Goal: Check status: Check status

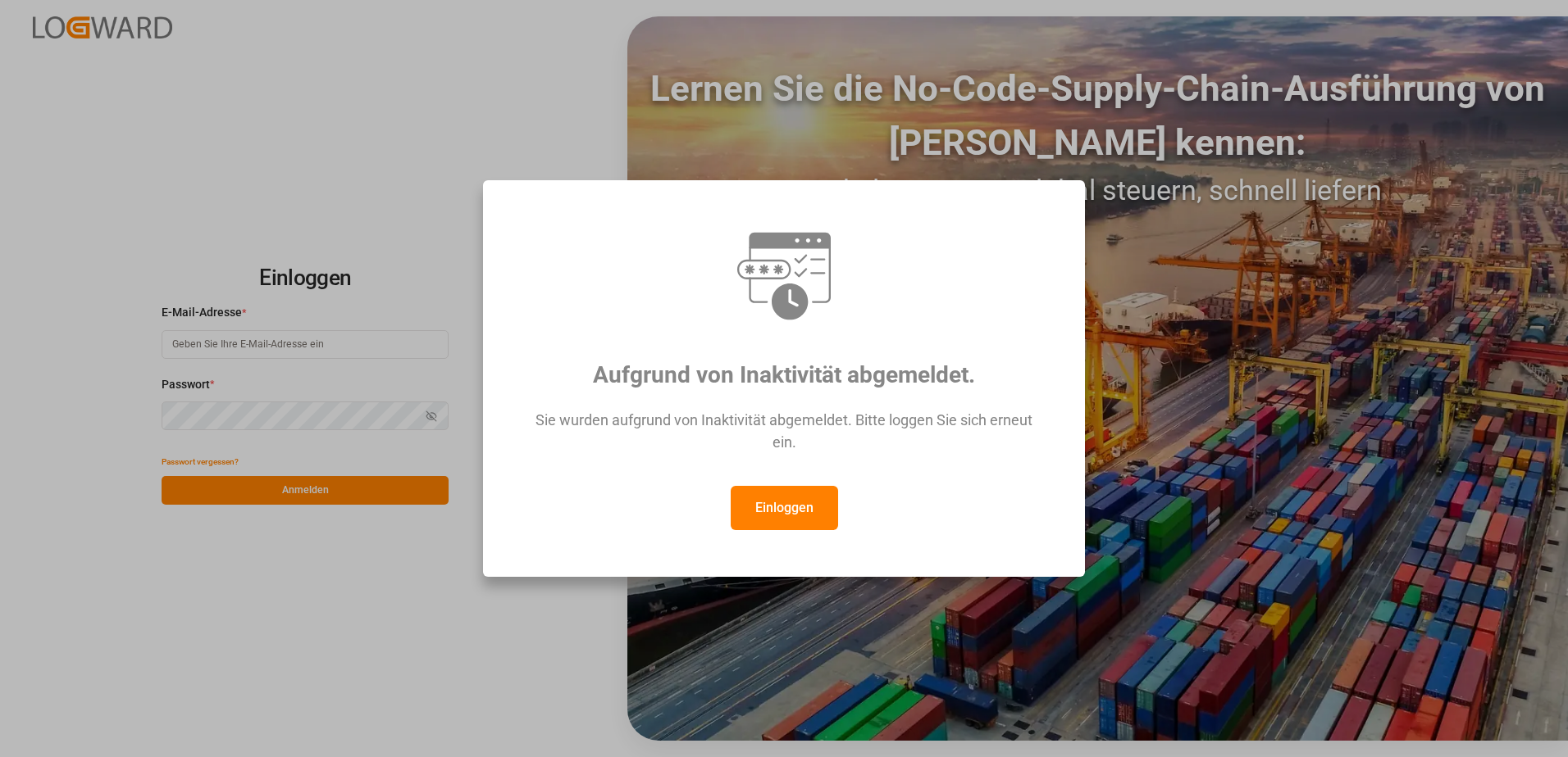
click at [772, 503] on button "Einloggen" at bounding box center [784, 508] width 108 height 44
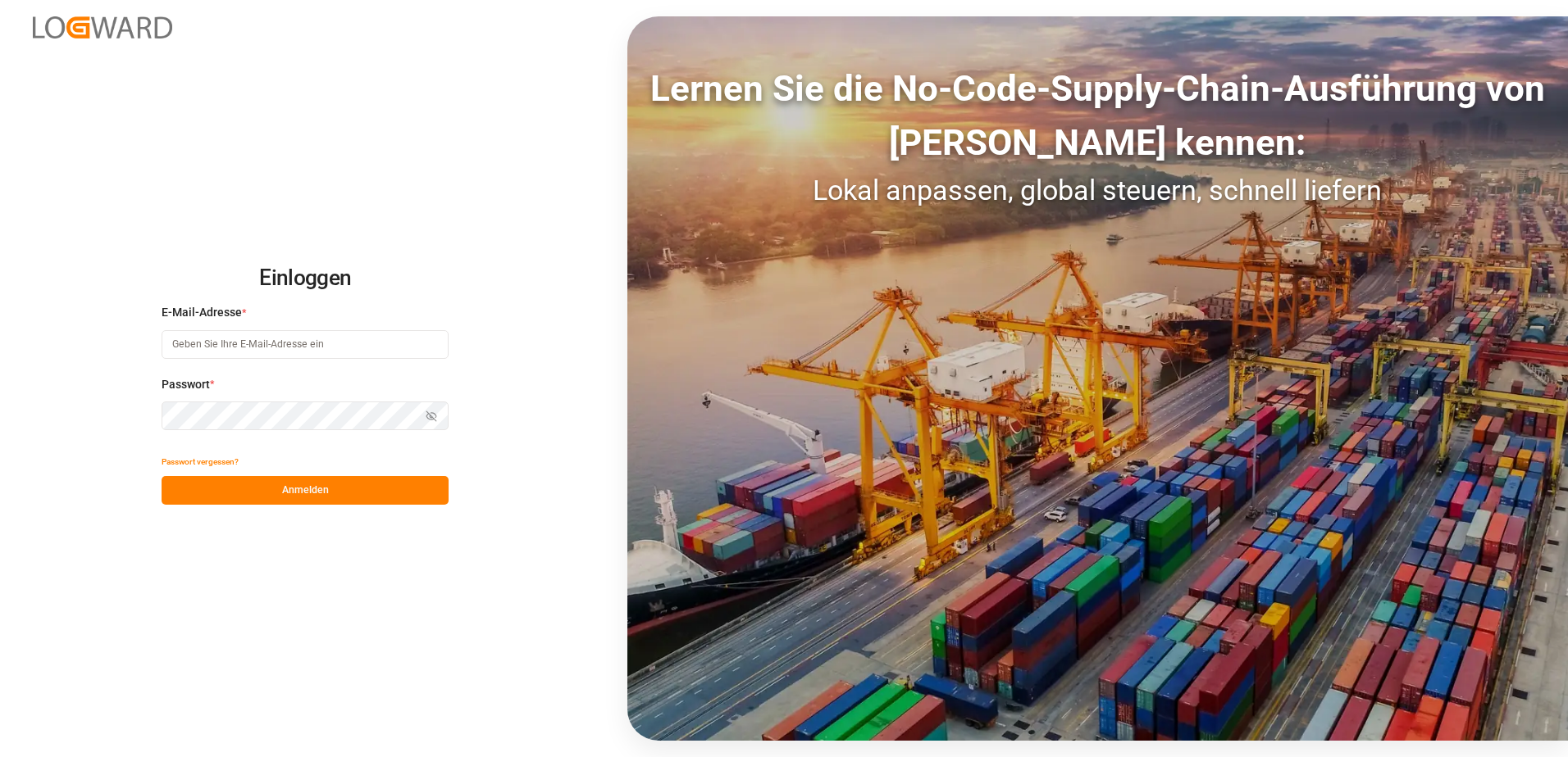
click at [253, 353] on input at bounding box center [304, 345] width 287 height 29
type input "[PERSON_NAME][EMAIL_ADDRESS][PERSON_NAME][DOMAIN_NAME]"
click at [303, 486] on button "Anmelden" at bounding box center [304, 491] width 287 height 29
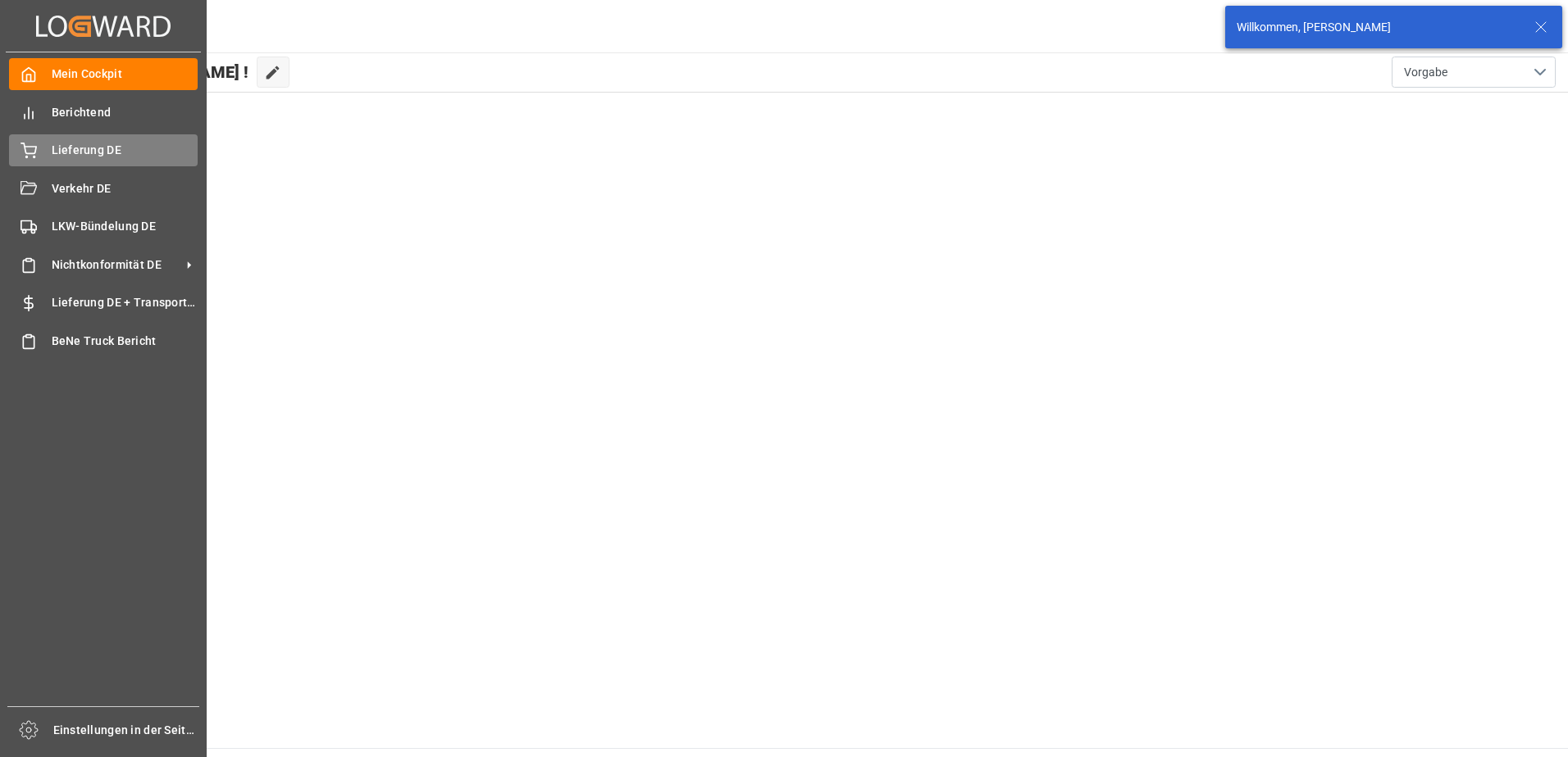
click at [28, 155] on icon at bounding box center [29, 151] width 16 height 16
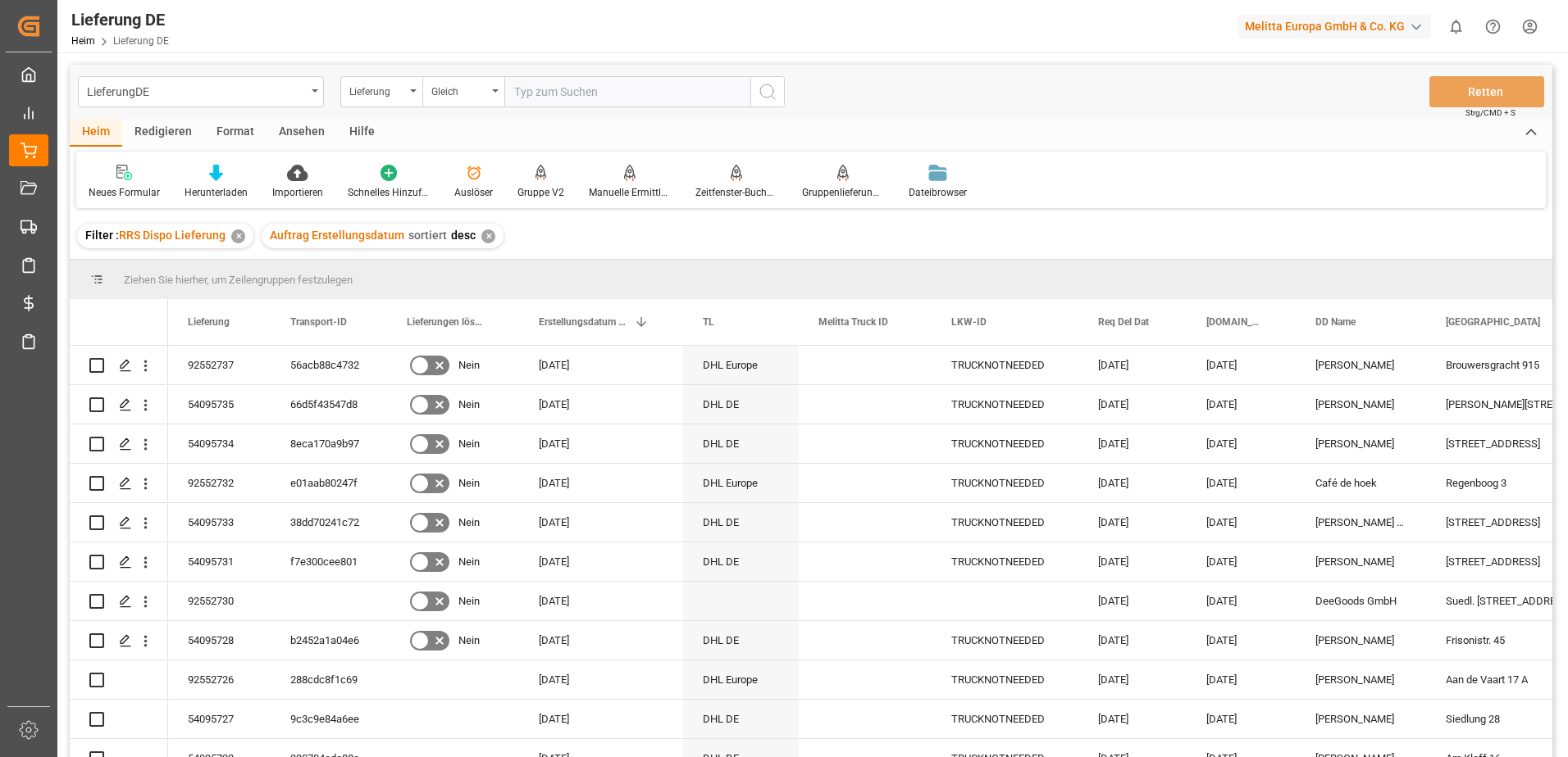
click at [645, 98] on input "text" at bounding box center [628, 91] width 246 height 31
paste input "92546797"
type input "92546797"
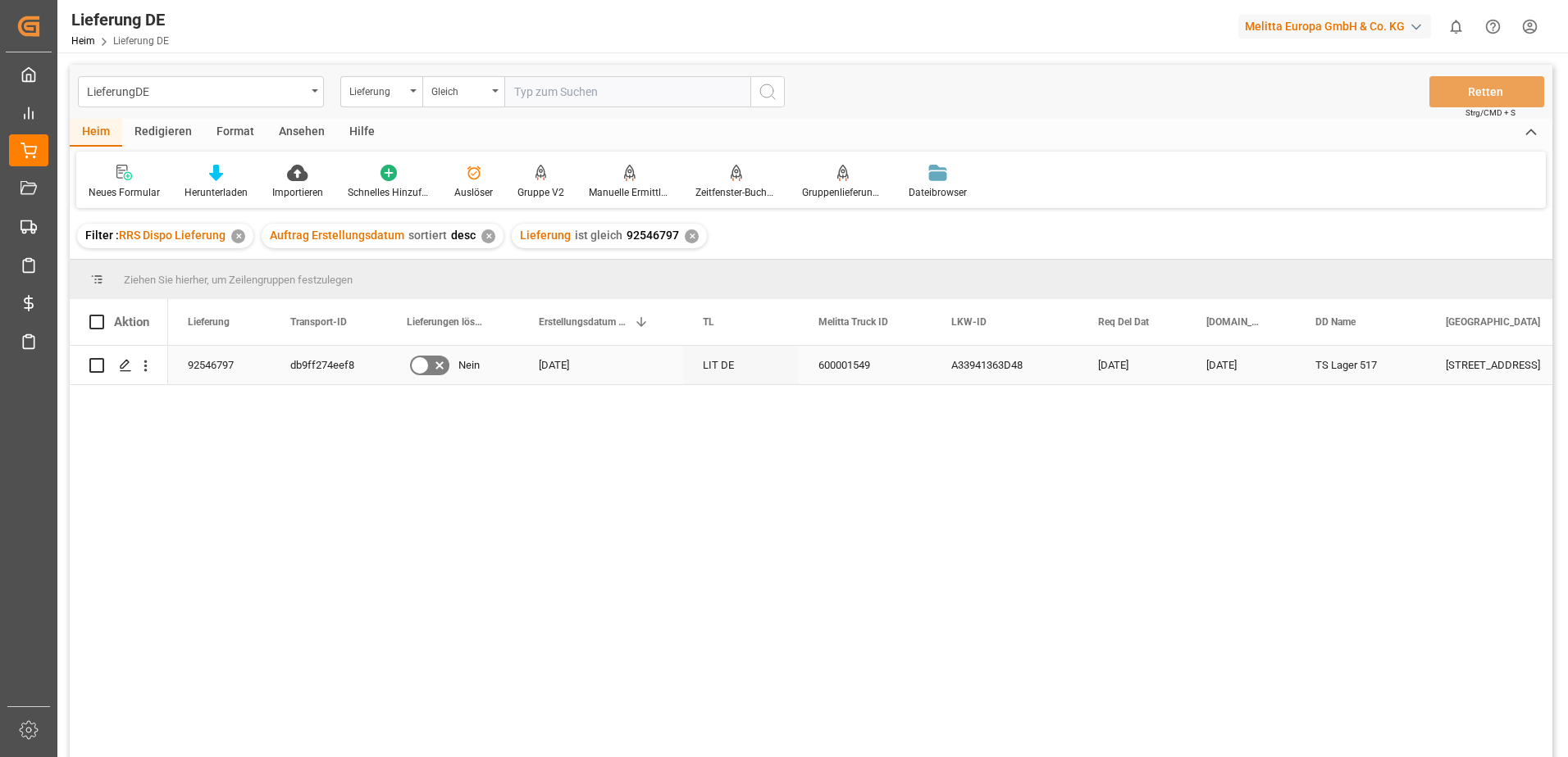
click at [103, 367] on input "Drücken Sie die Leertaste, um die Zeilenauswahl umzuschalten (deaktiviert)" at bounding box center [97, 366] width 14 height 14
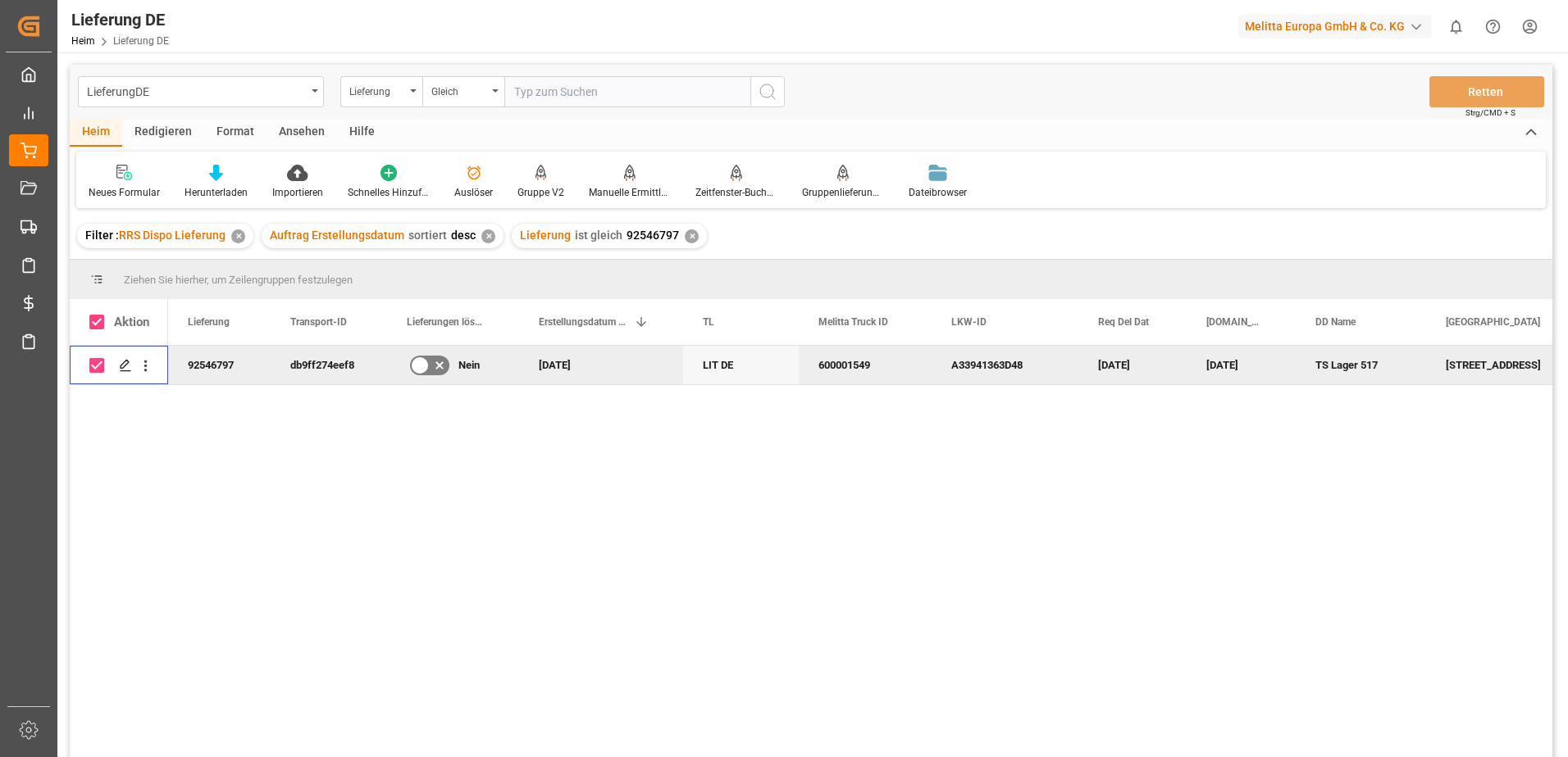
click at [102, 368] on input "Drücken Sie die Leertaste, um die Zeilenauswahl umzuschalten (aktiviert)" at bounding box center [97, 366] width 14 height 14
checkbox input "false"
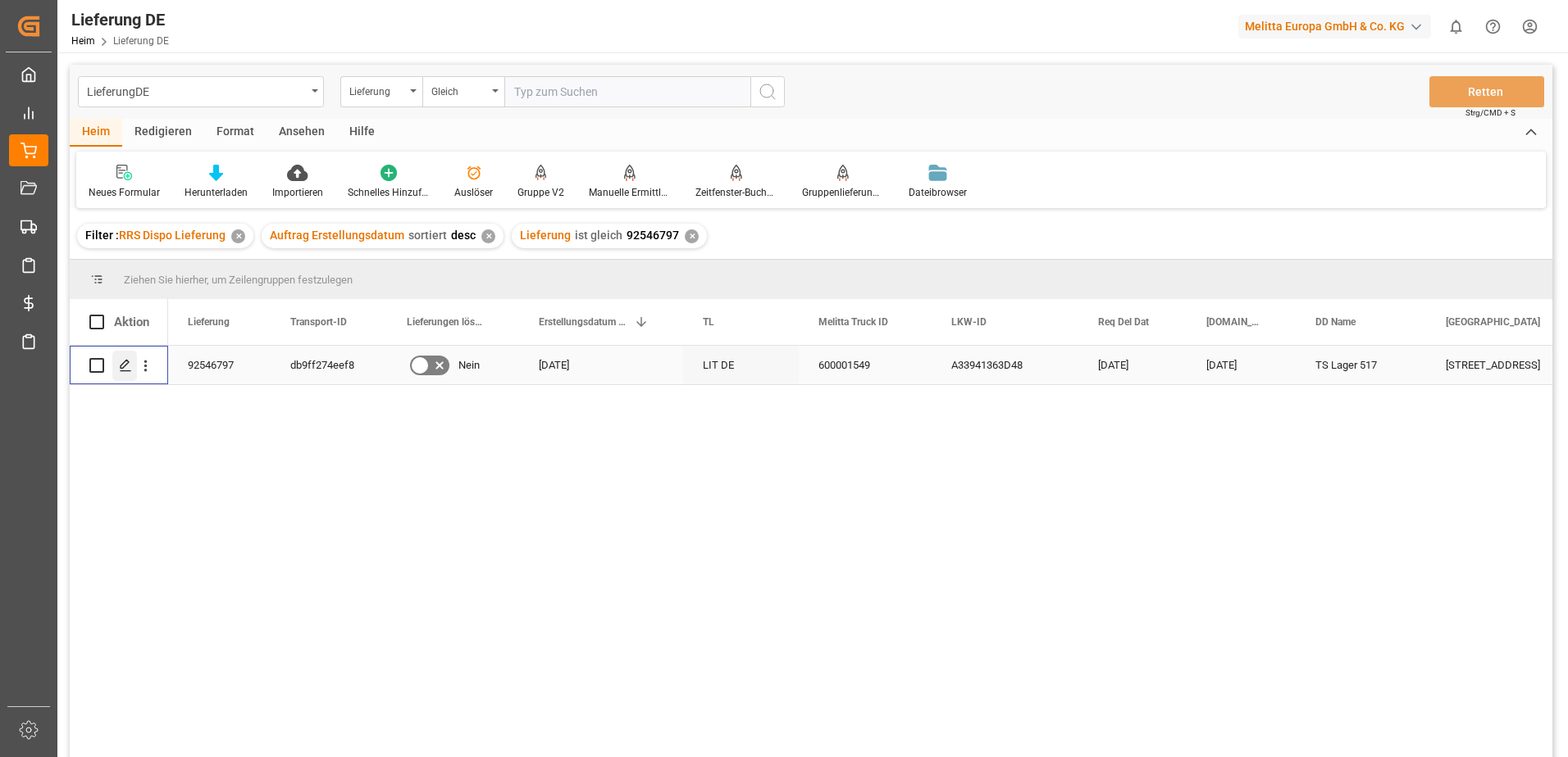
click at [116, 368] on div "Drücken Sie die Leertaste, um diese Zeile auszuwählen." at bounding box center [124, 365] width 24 height 30
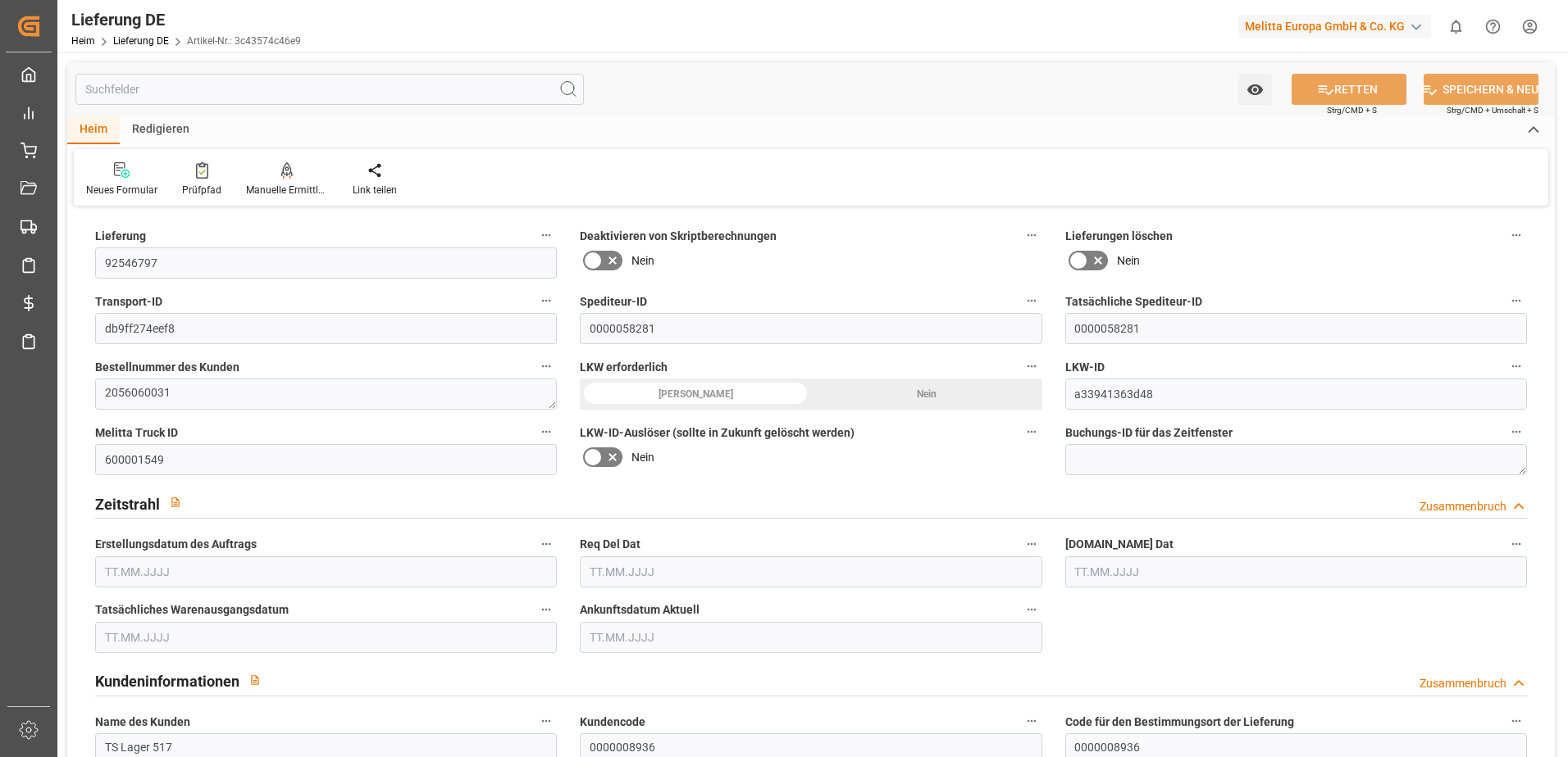
type input "46"
type input "28"
type input "27"
type input "6481.664"
type input "9194"
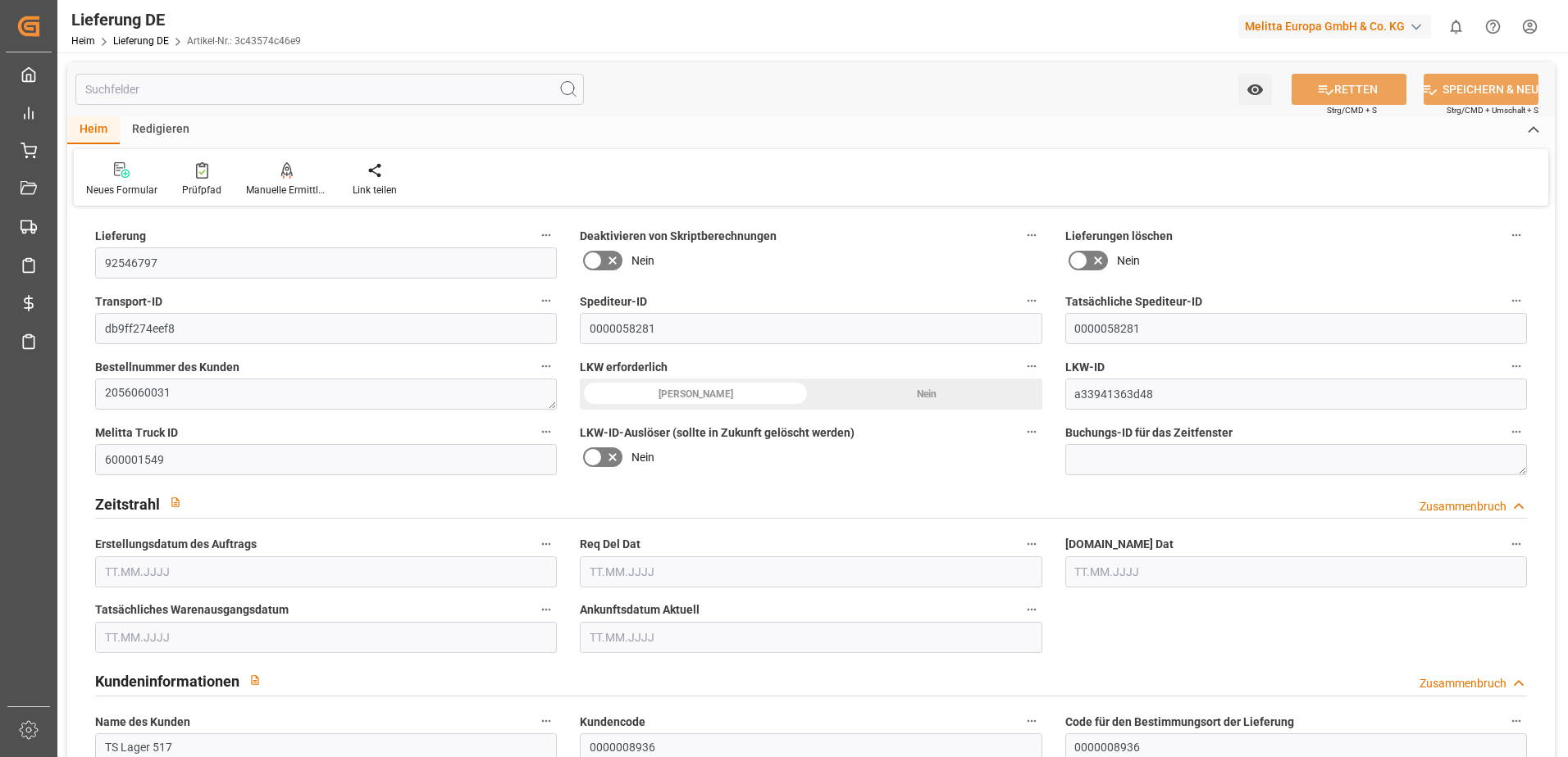
type input "38406.456"
type input "[DATE]"
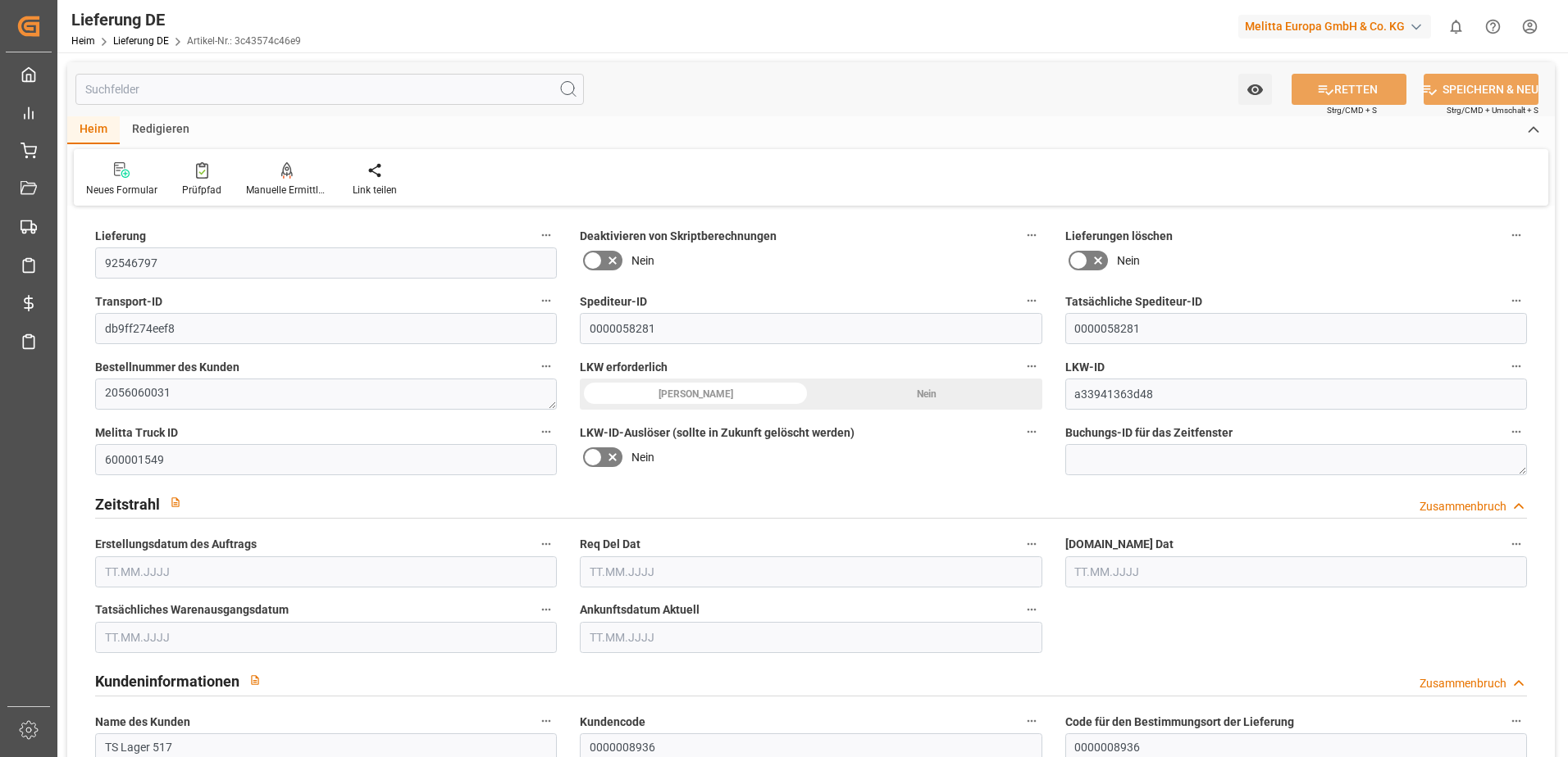
type input "[DATE]"
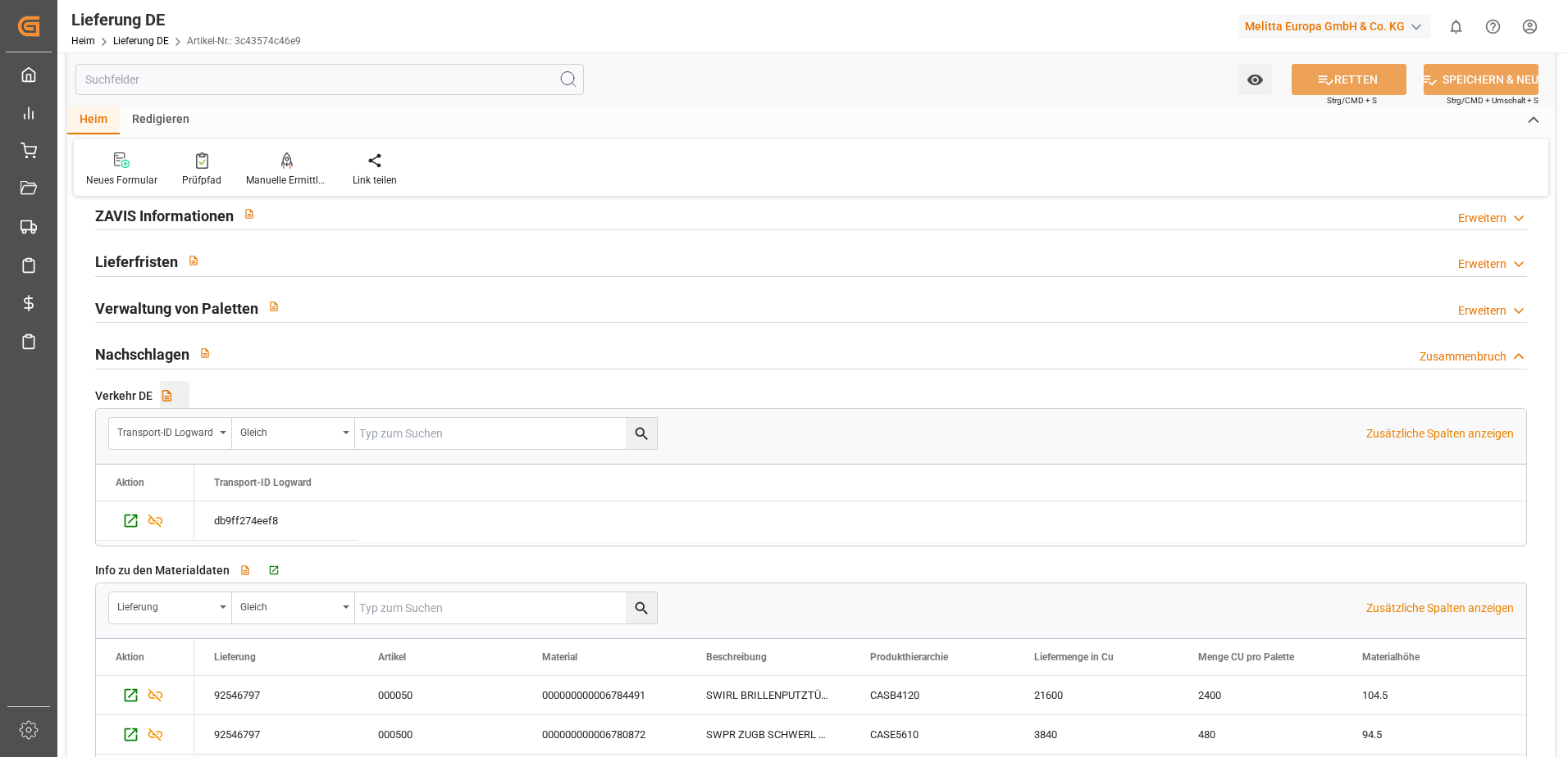
scroll to position [2377, 0]
click at [143, 514] on div "Drücken Sie die Leertaste, um diese Zeile auszuwählen." at bounding box center [152, 521] width 24 height 30
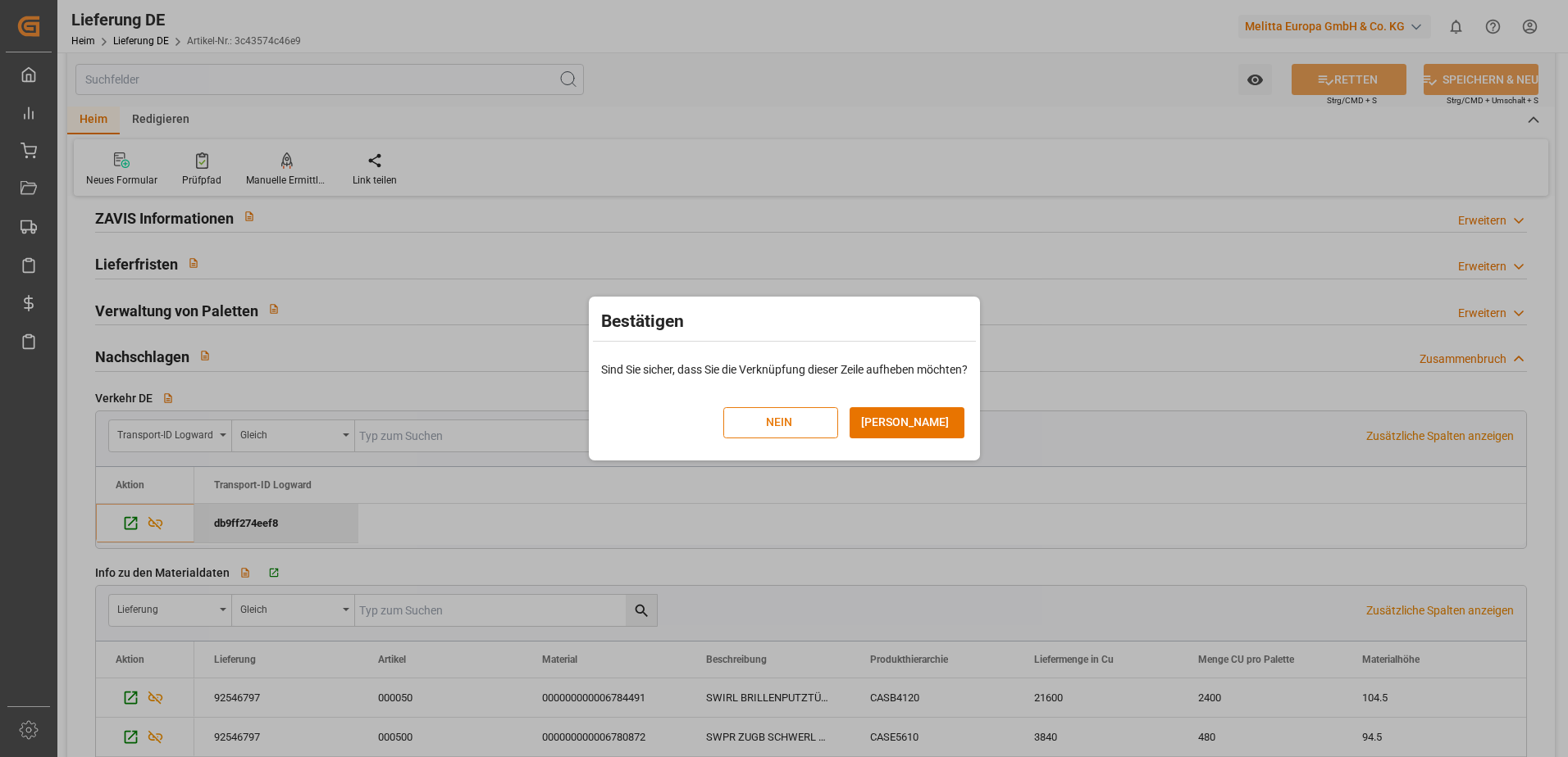
click at [804, 433] on button "NEIN" at bounding box center [780, 423] width 115 height 31
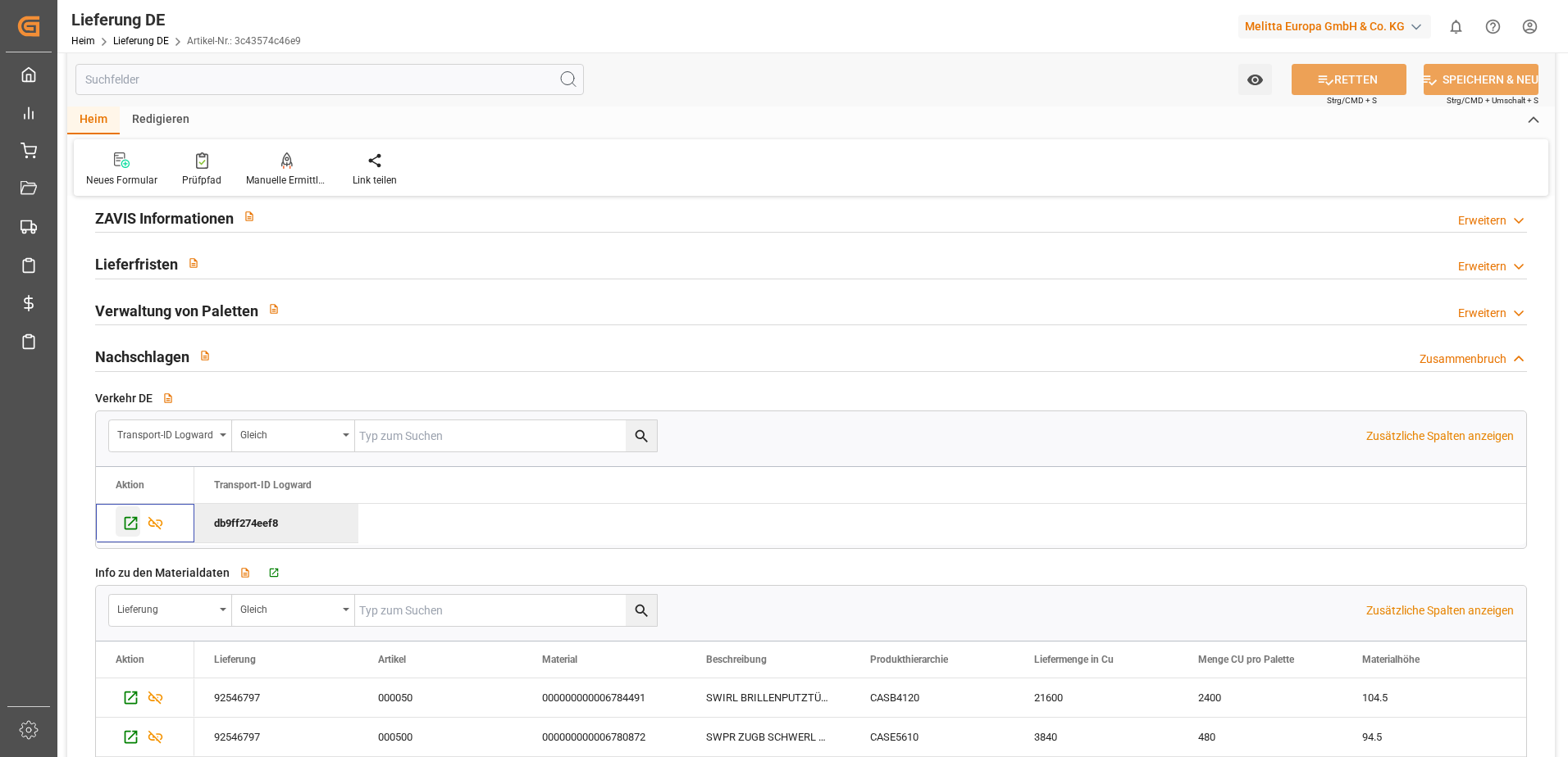
click at [126, 527] on icon "Drücken Sie die Leertaste, um die Auswahl dieser Zeile aufzuheben." at bounding box center [130, 522] width 17 height 17
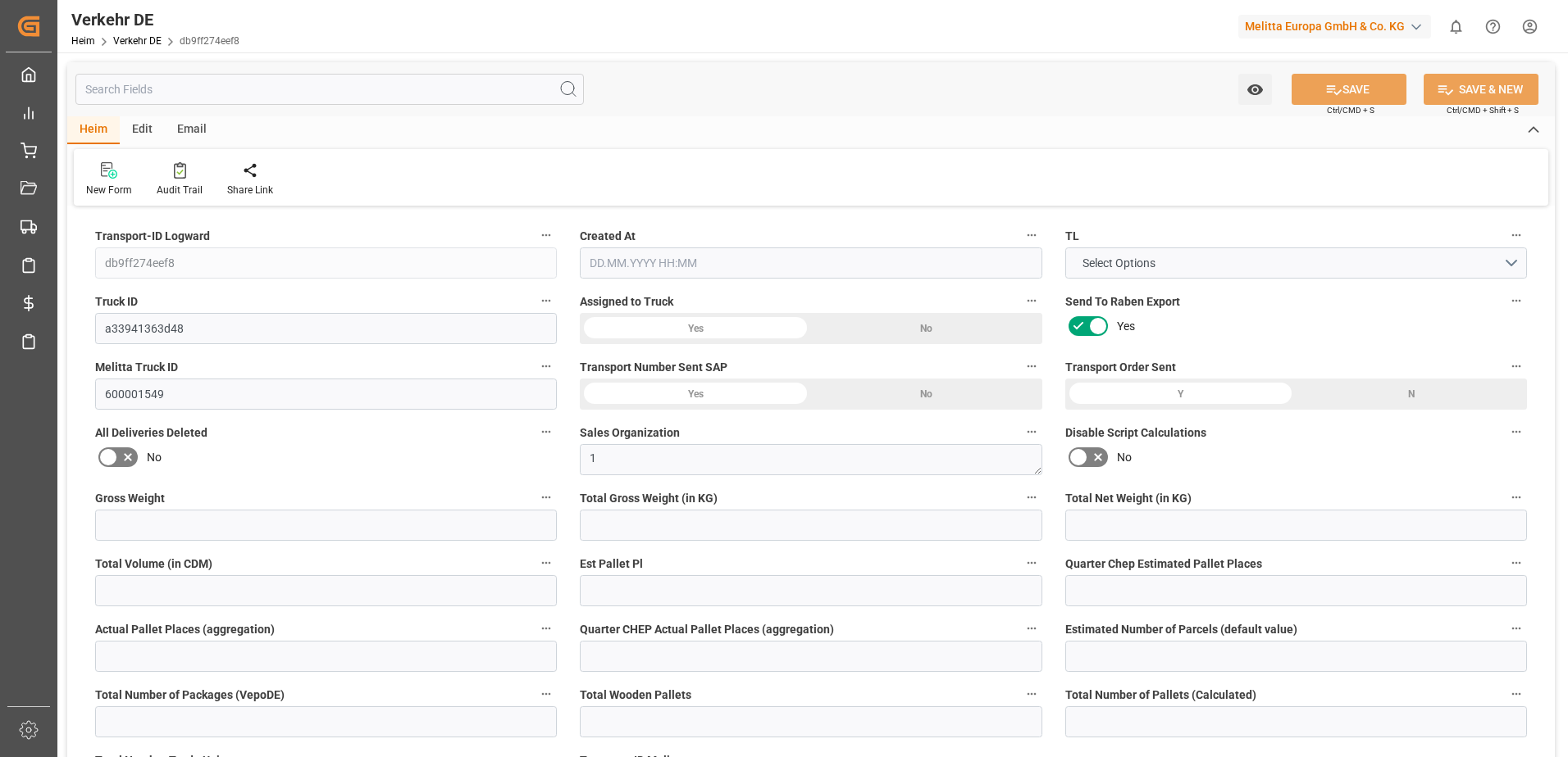
type input "9194"
type input "8012.262"
type input "6481.664"
type input "38406.456"
type input "28"
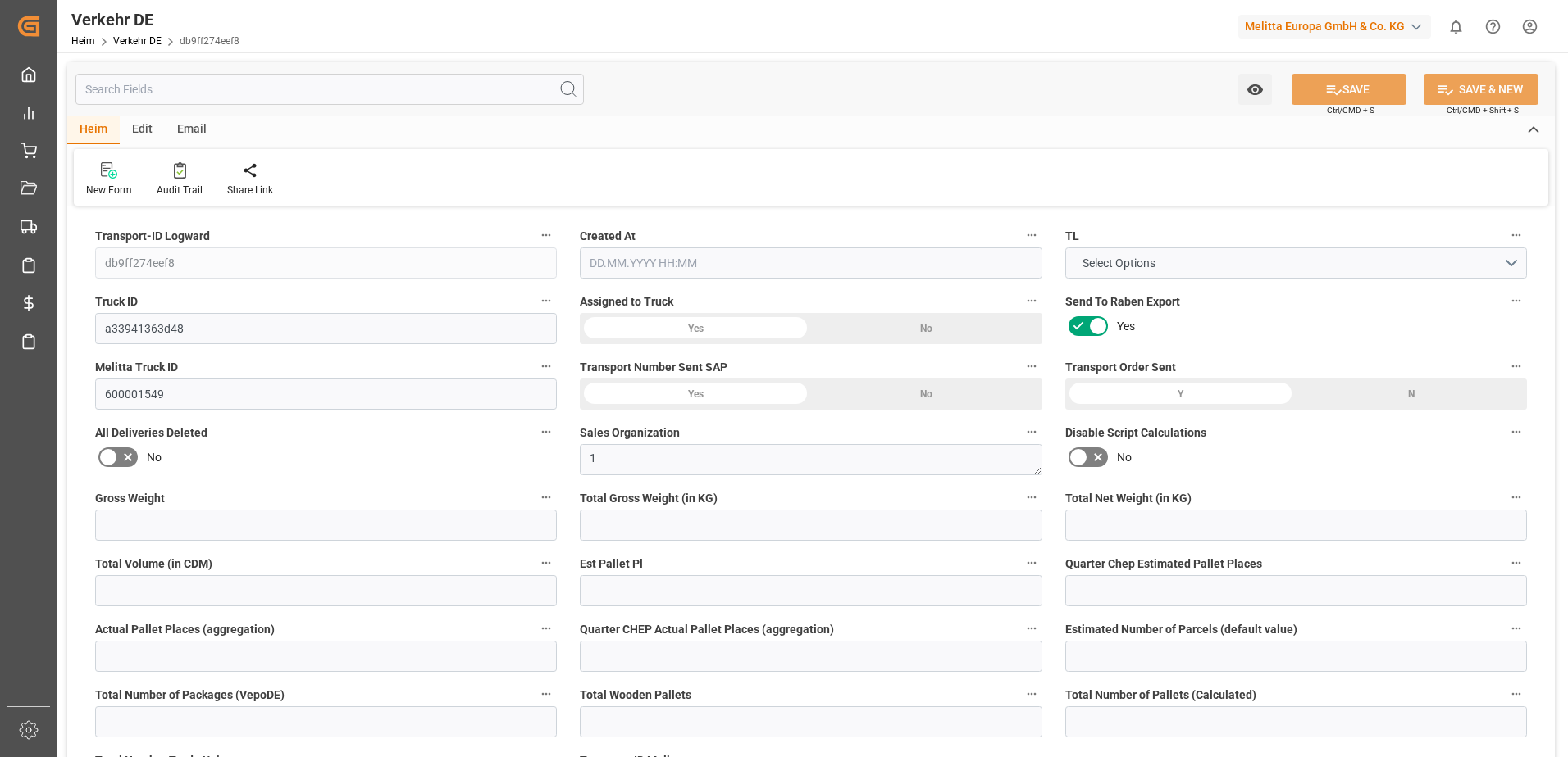
type input "0"
type input "27"
type input "0"
type input "1"
type input "46"
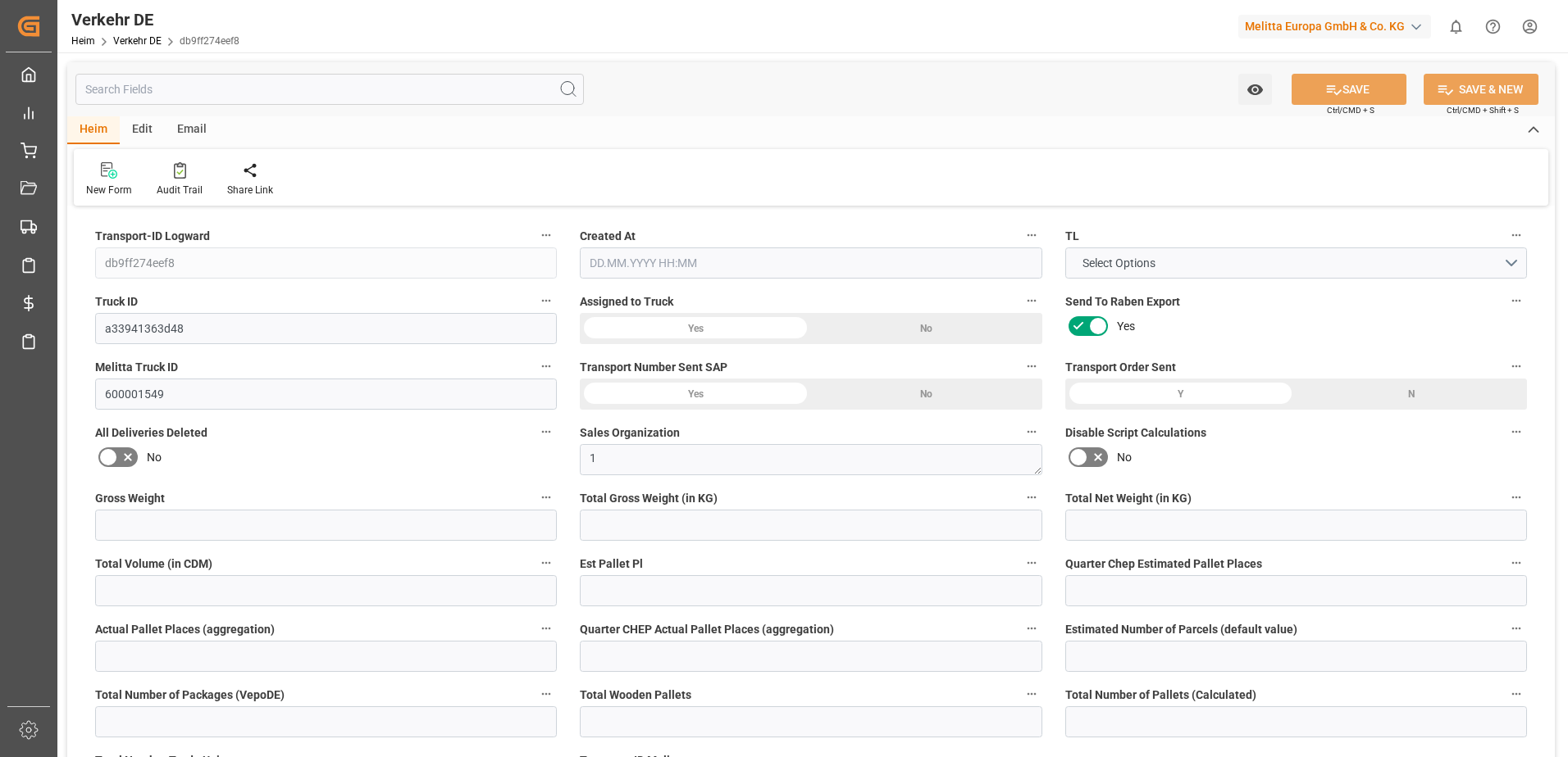
type input "45"
type input "43"
type input "162"
type input "0"
type input "556"
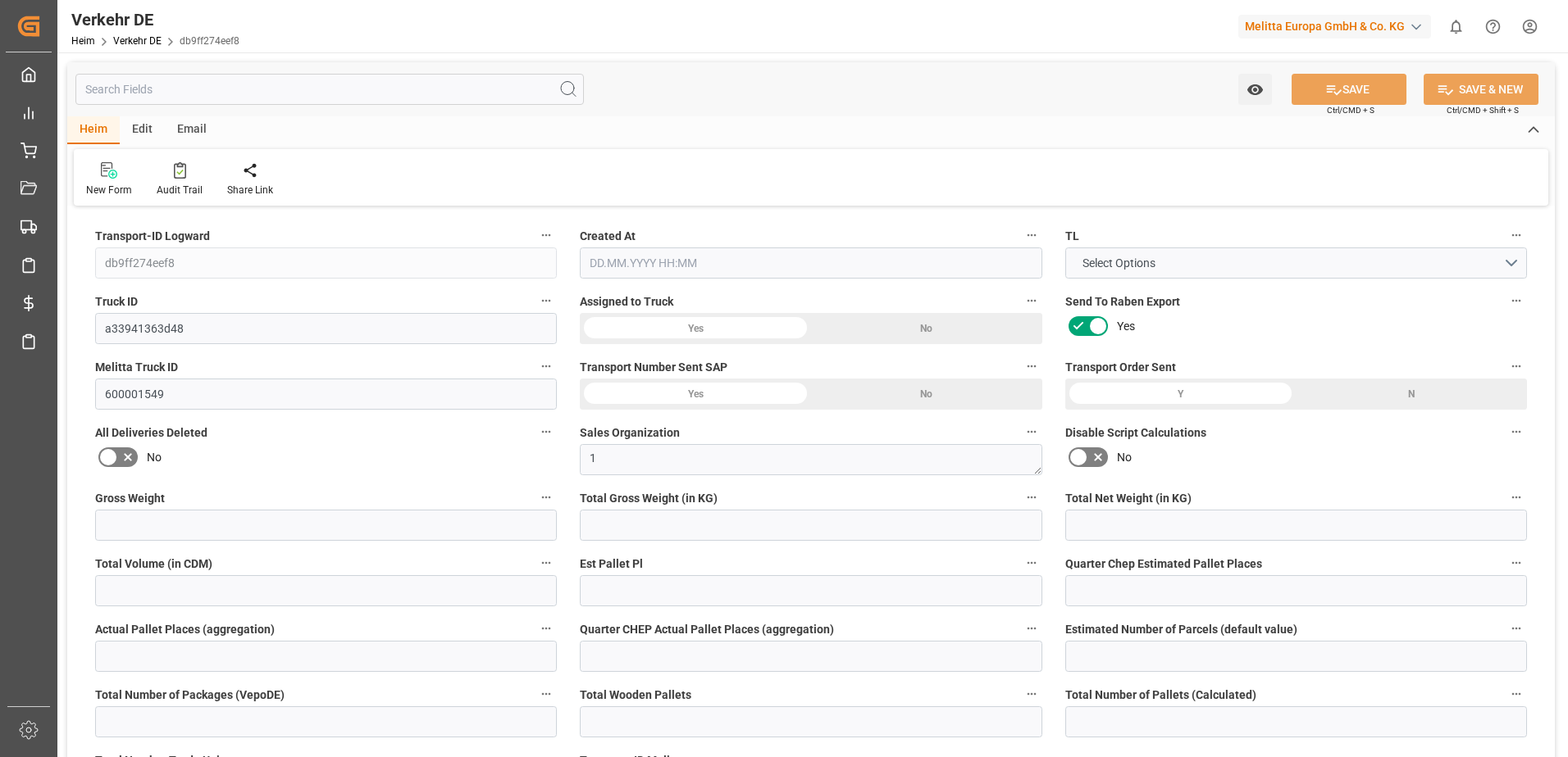
type input "248.695"
type input "556"
type input "550.7736"
type input "39"
type input "44"
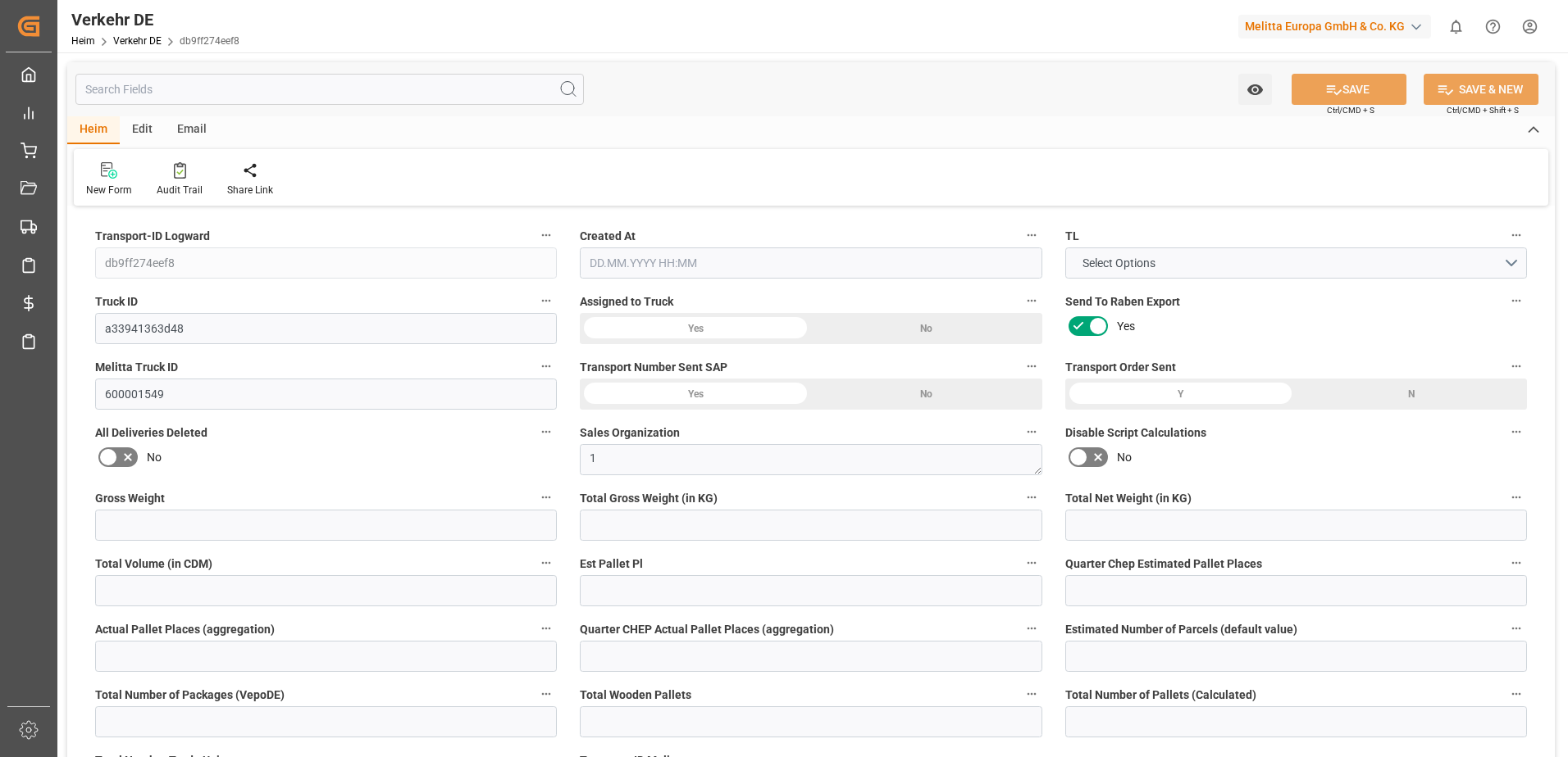
type input "2"
type input "0"
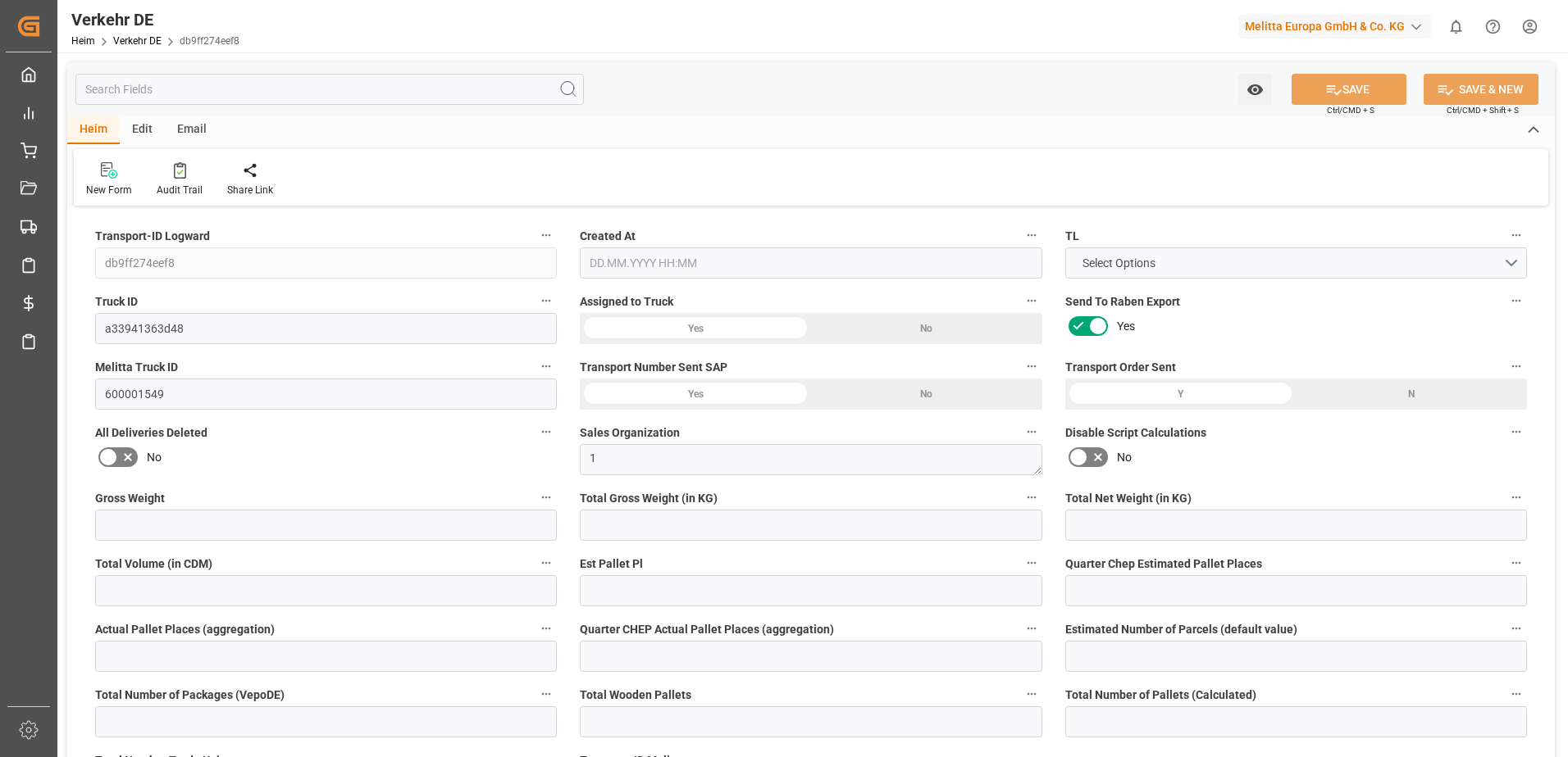
type input "0"
type input "-5.2264"
type input "0"
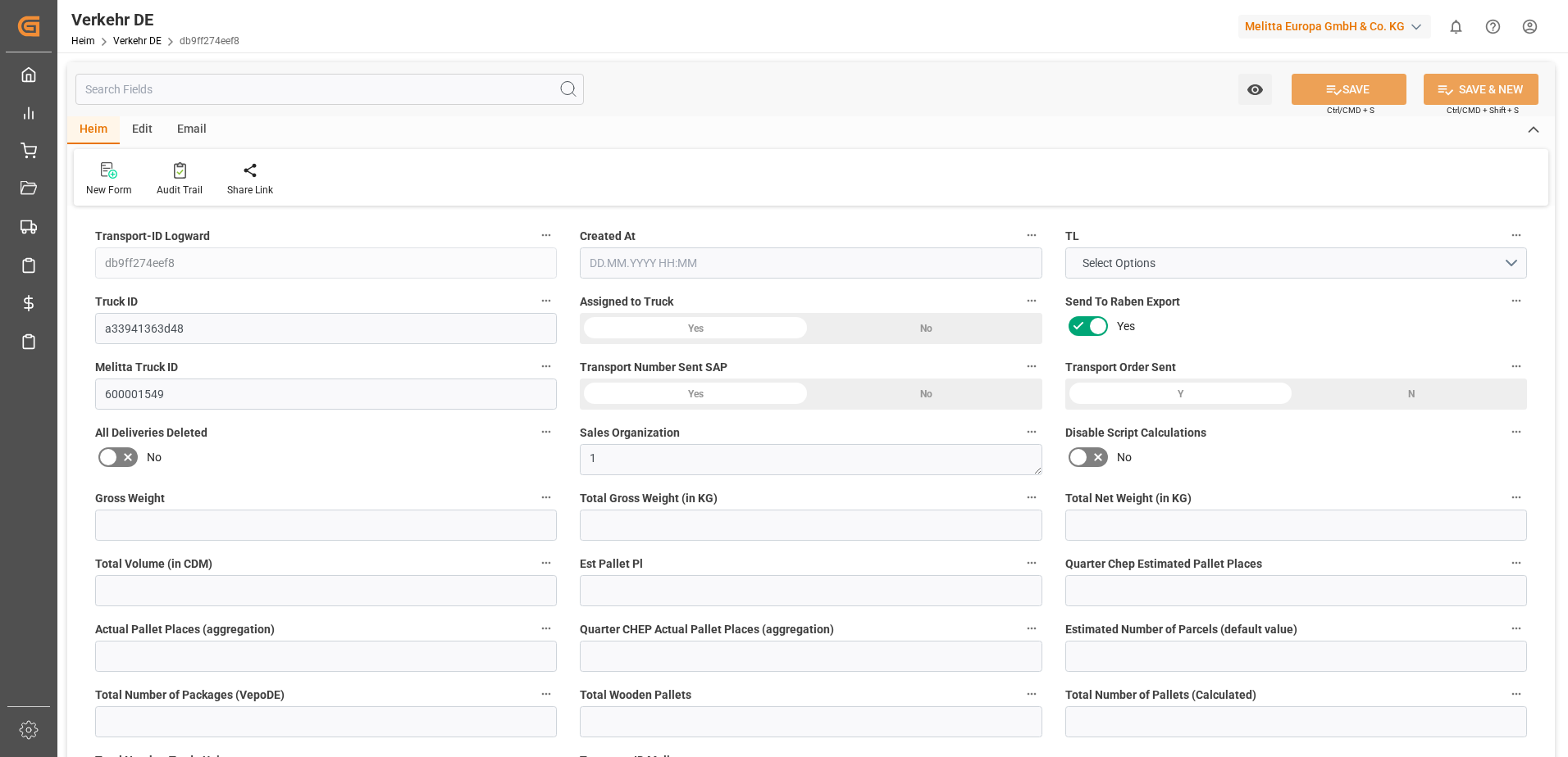
type input "0"
type input "8012.262"
type input "21"
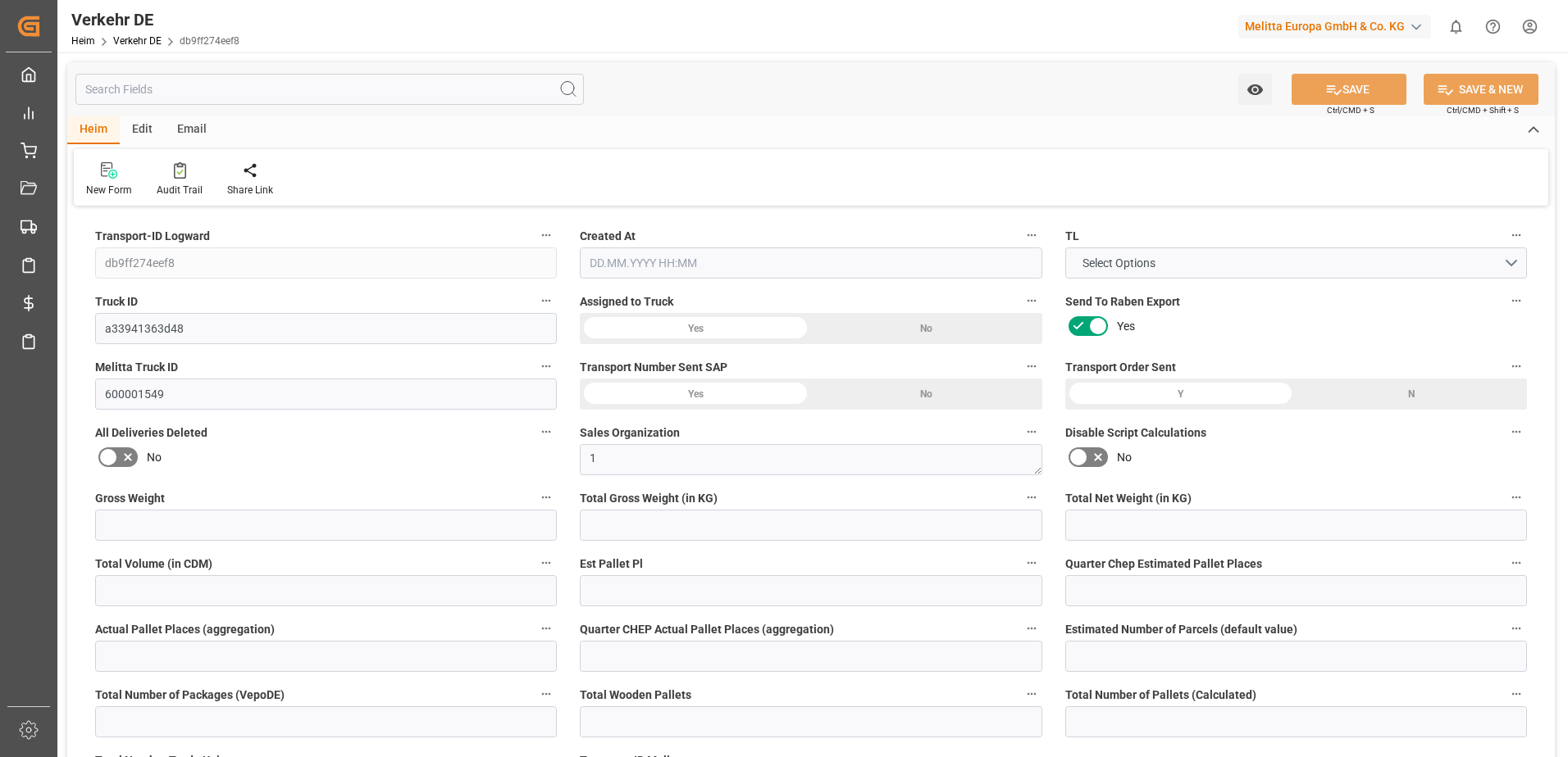
type input "100"
type input "0"
type input "27"
type input "17"
type input "0"
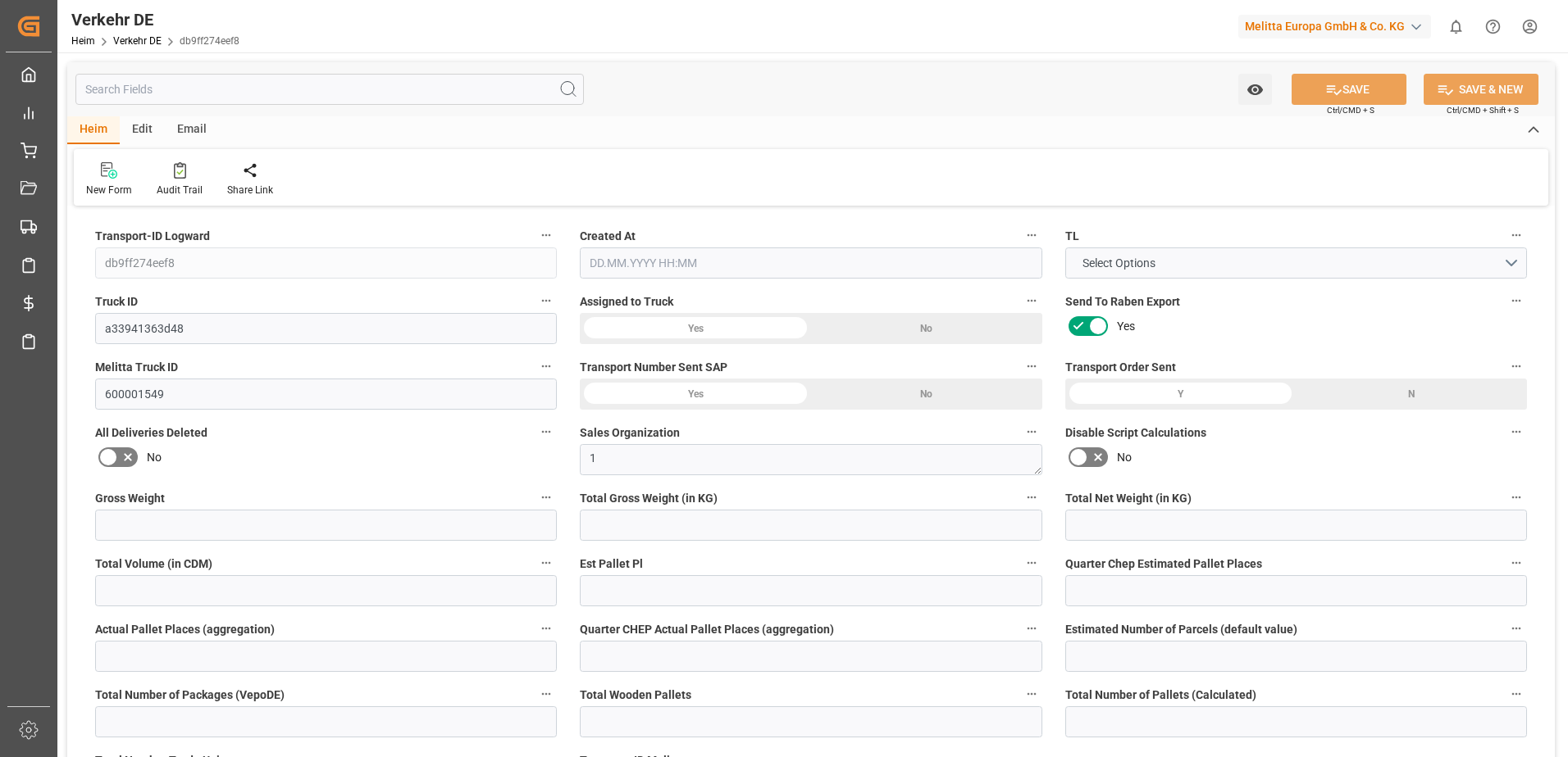
type input "0"
type input "1"
type input "0"
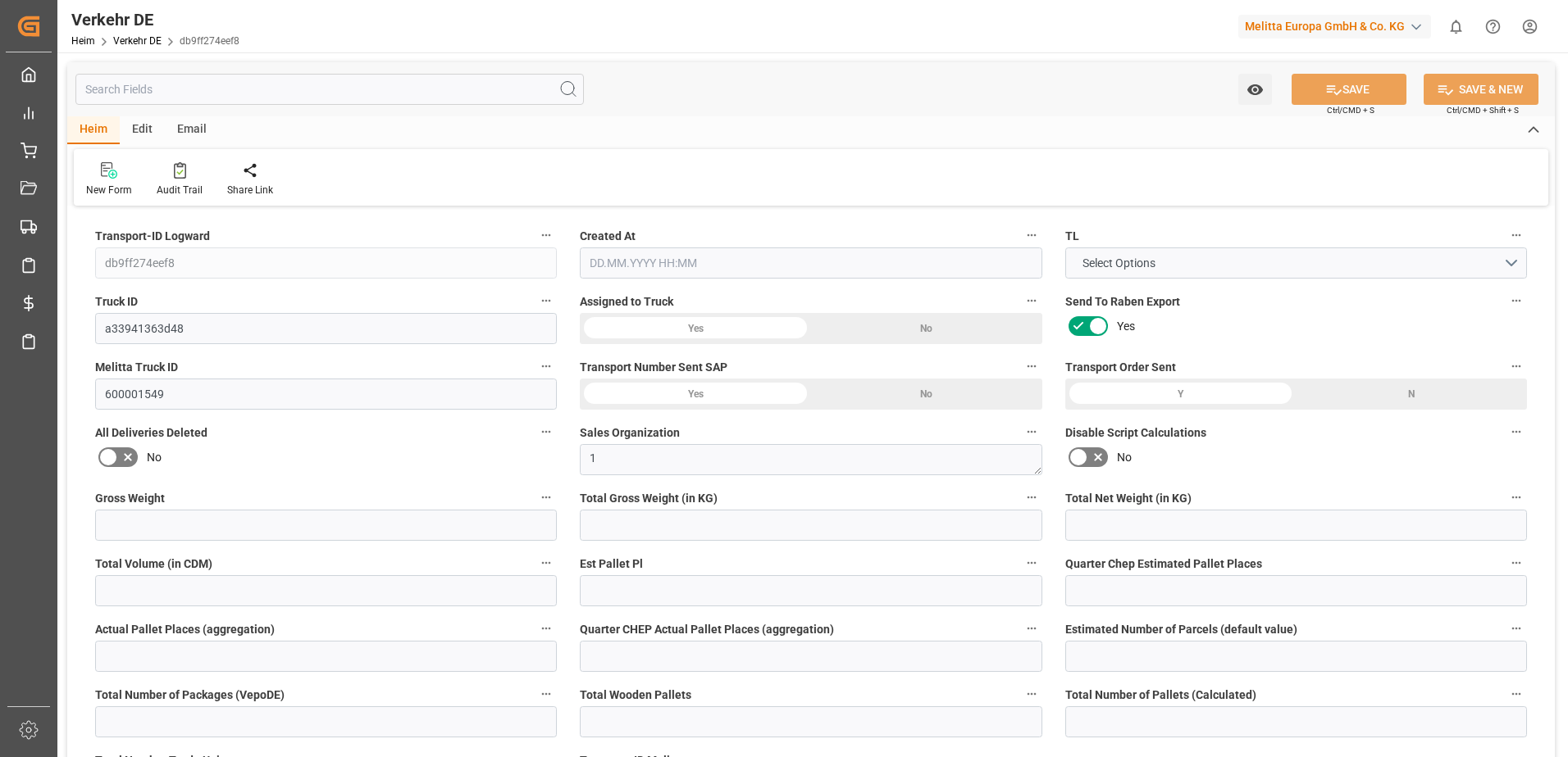
type input "3946"
type input "799.4686"
type input "550.7736"
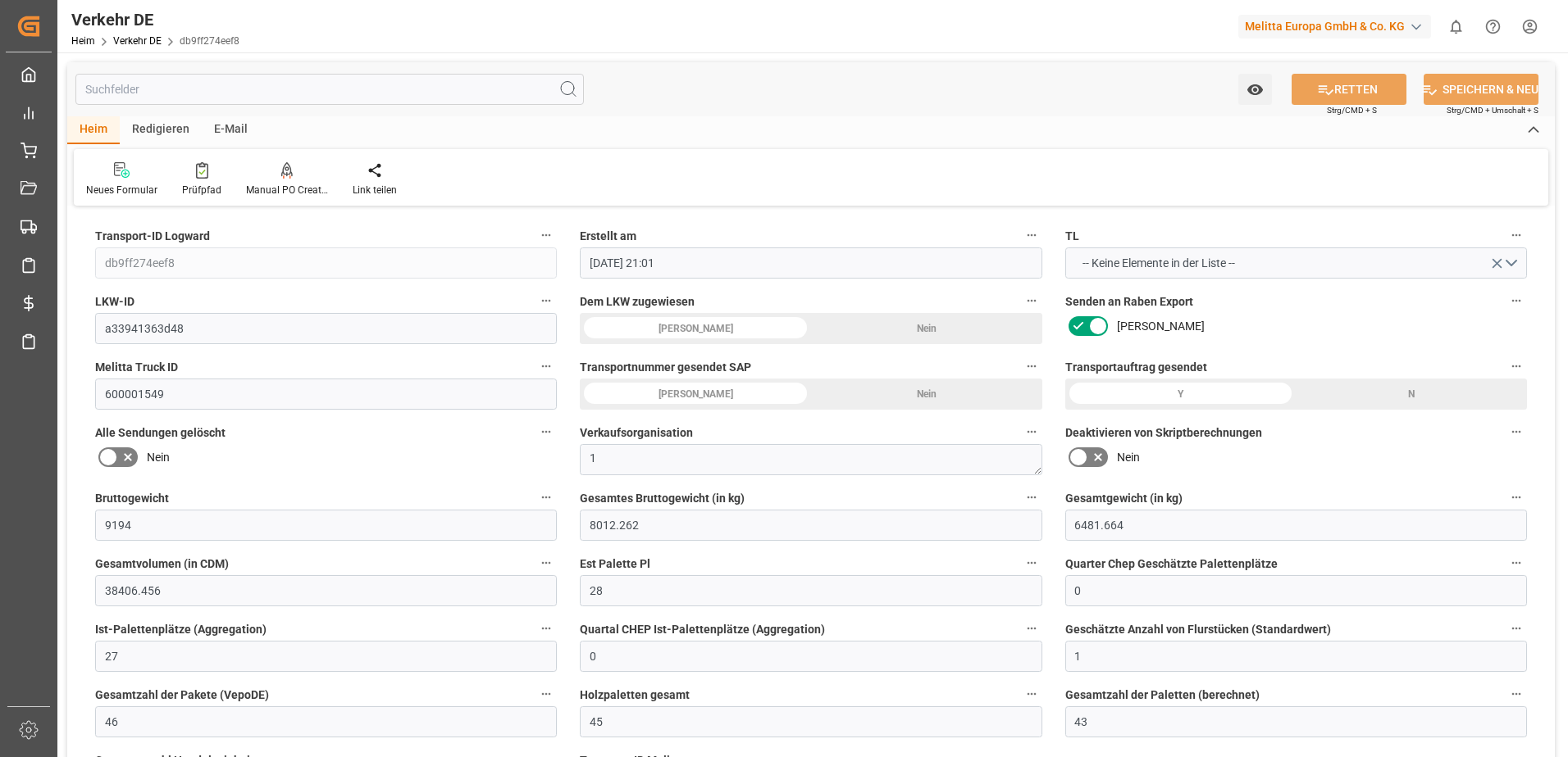
type input "06.08.2025 21:01"
type input "[DATE]"
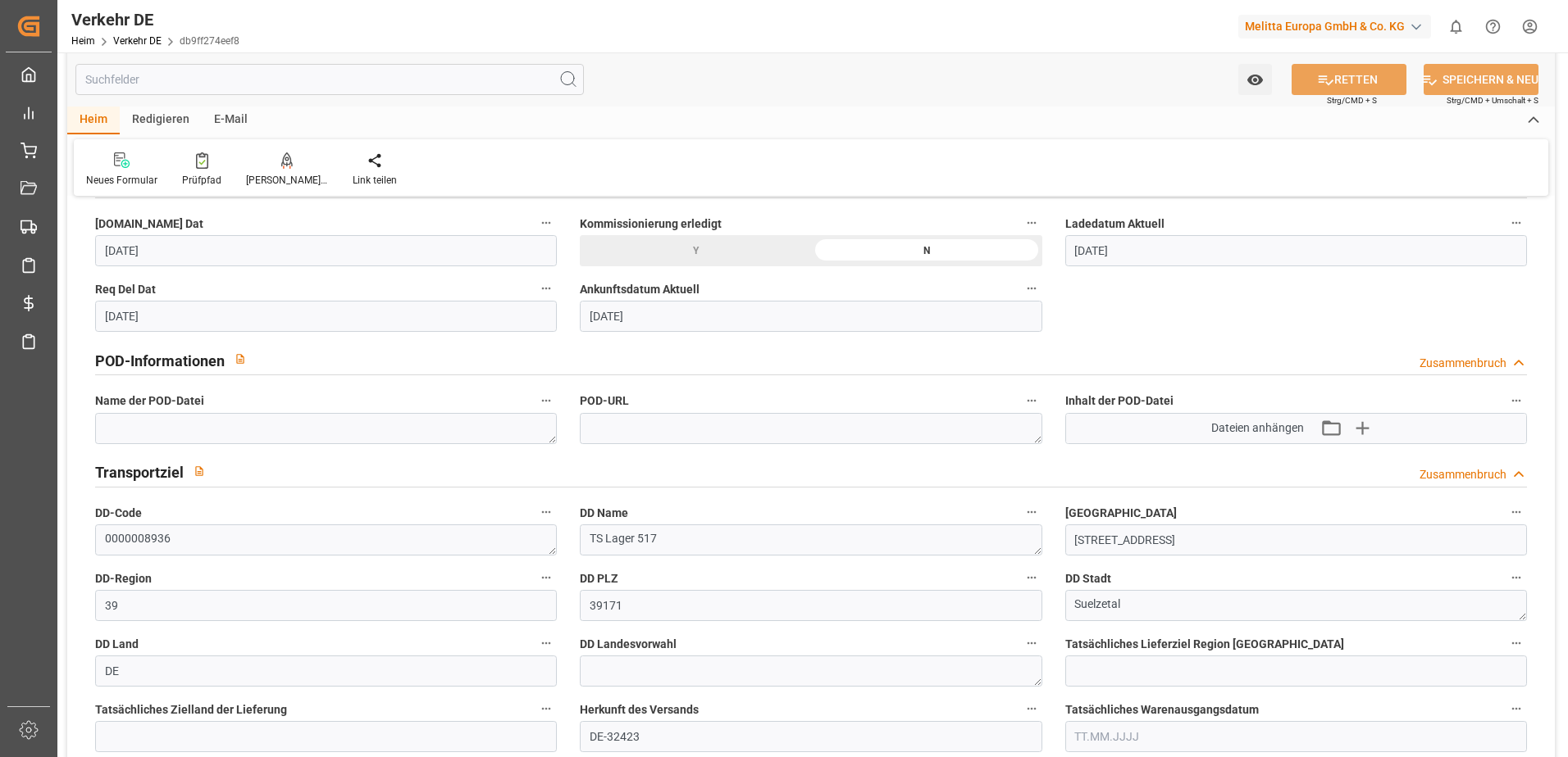
scroll to position [902, 0]
